Goal: Transaction & Acquisition: Purchase product/service

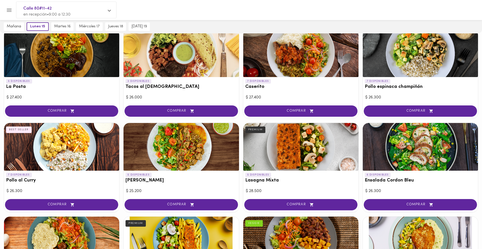
scroll to position [225, 0]
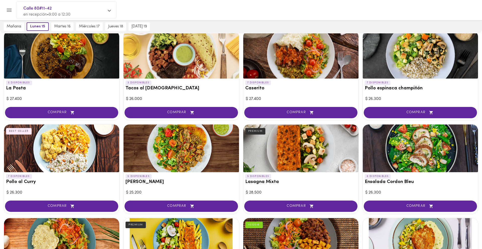
click at [423, 164] on div at bounding box center [419, 148] width 115 height 48
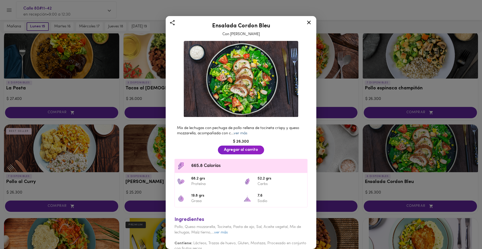
click at [242, 133] on link "ver más" at bounding box center [241, 133] width 14 height 4
click at [245, 88] on img at bounding box center [241, 79] width 114 height 76
click at [310, 24] on icon at bounding box center [309, 23] width 4 height 4
